Goal: Information Seeking & Learning: Learn about a topic

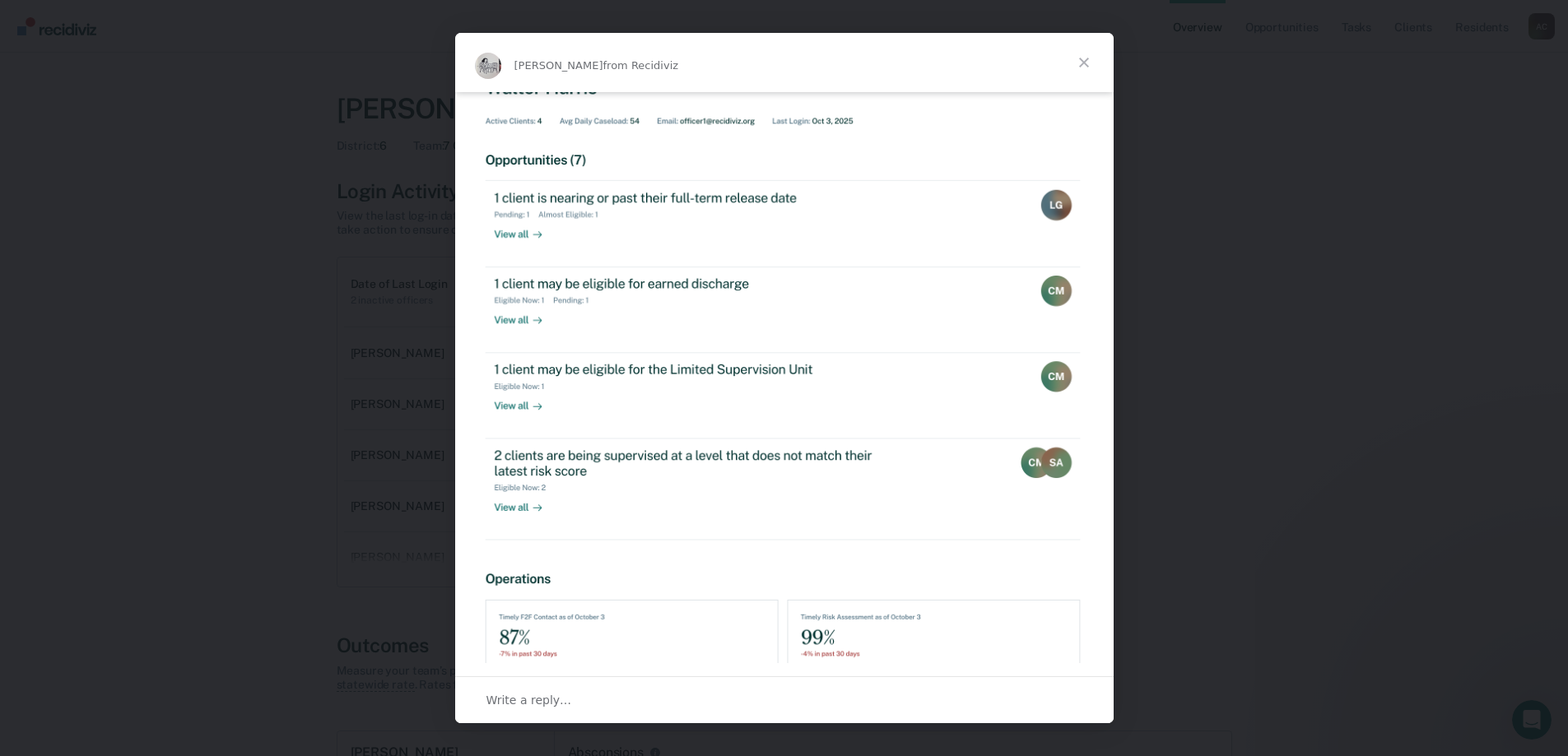
scroll to position [451, 0]
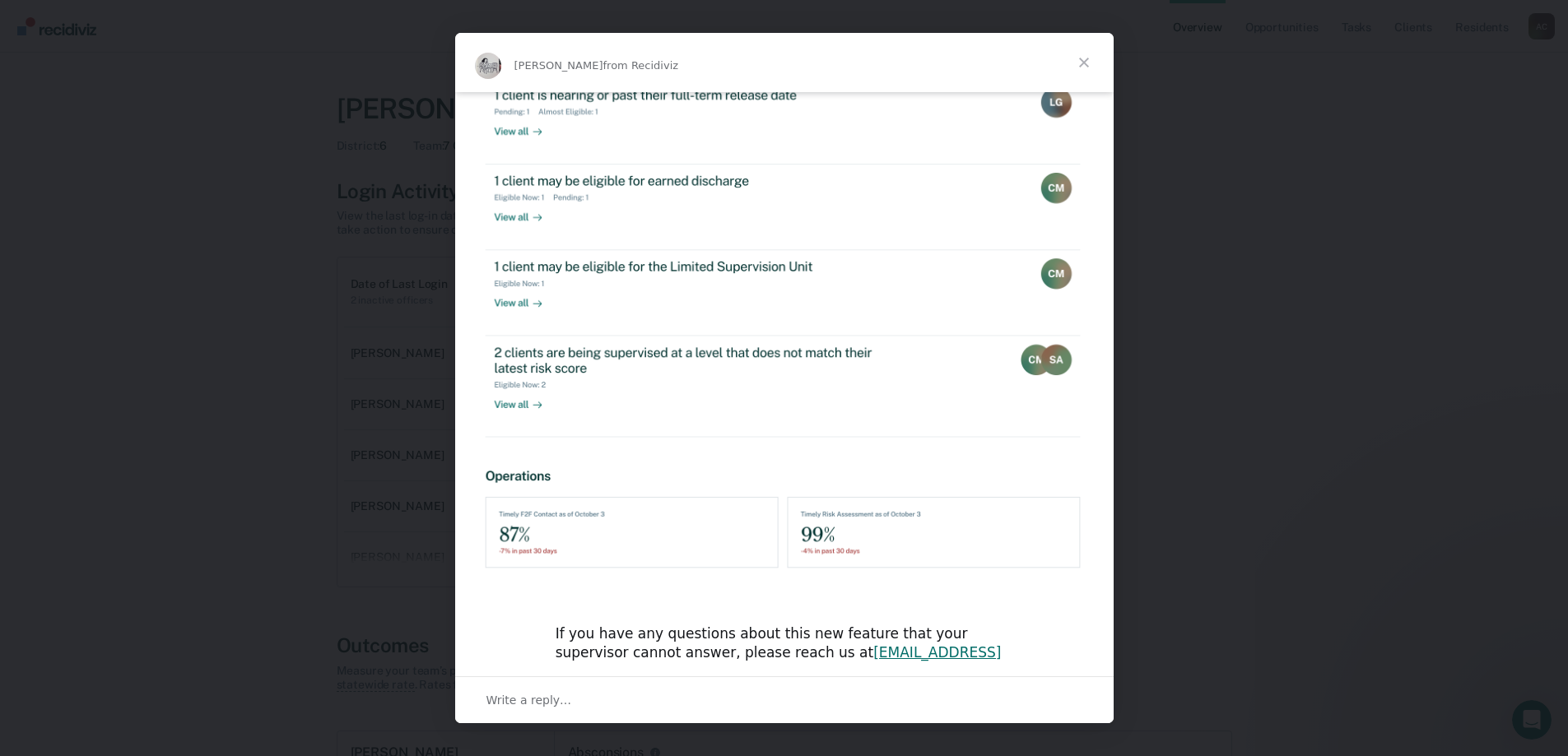
click at [1096, 57] on span "Close" at bounding box center [1084, 63] width 60 height 60
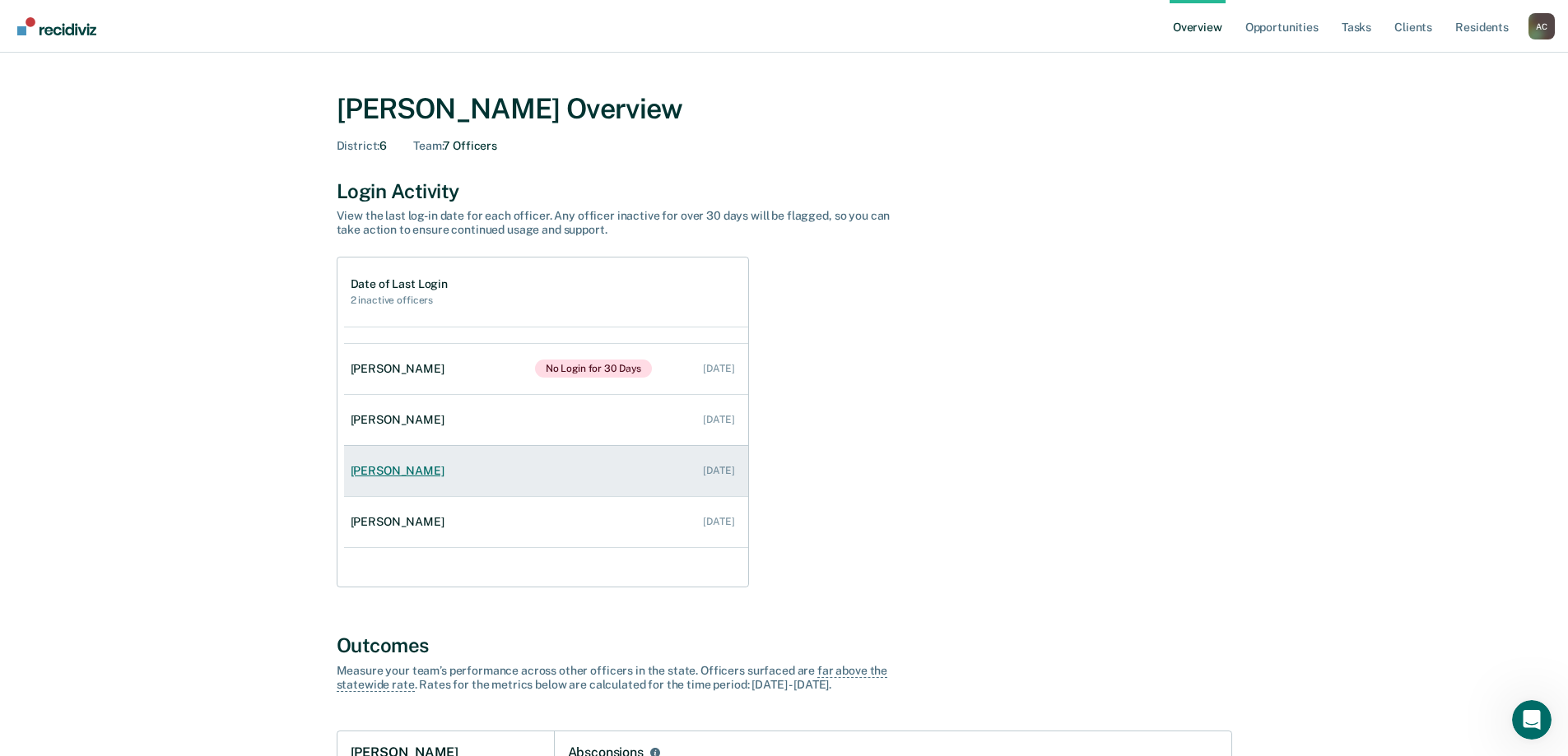
scroll to position [0, 0]
